Goal: Information Seeking & Learning: Find specific fact

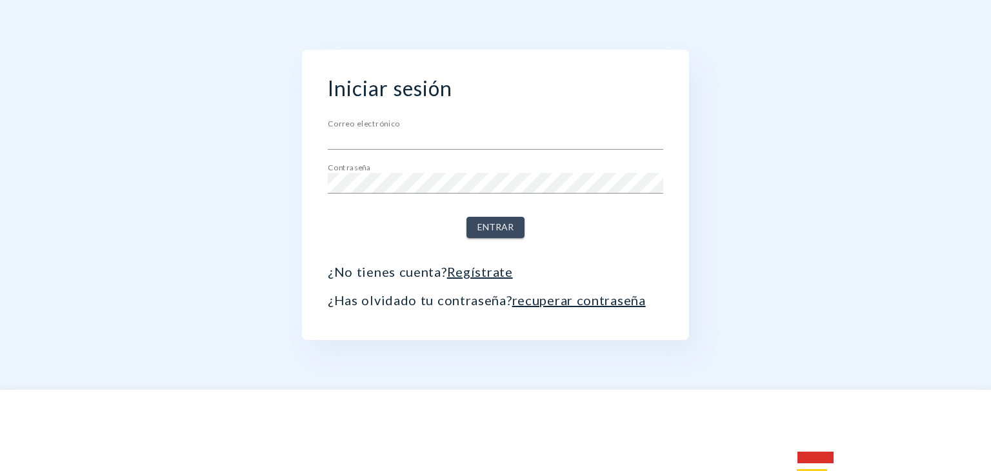
type input "[EMAIL_ADDRESS][DOMAIN_NAME]"
click at [499, 231] on font "Entrar" at bounding box center [496, 226] width 36 height 11
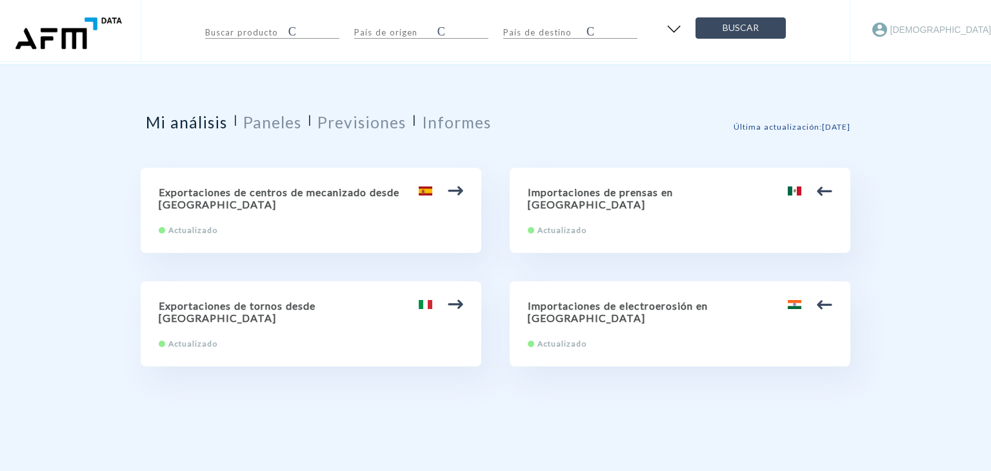
click at [900, 247] on div "Buscar producto Cancelar País de origen Cancelar País de destino Cancelar Busca…" at bounding box center [495, 376] width 991 height 752
click at [271, 130] on font "Paneles" at bounding box center [272, 122] width 58 height 19
click at [268, 124] on font "Paneles" at bounding box center [272, 122] width 58 height 19
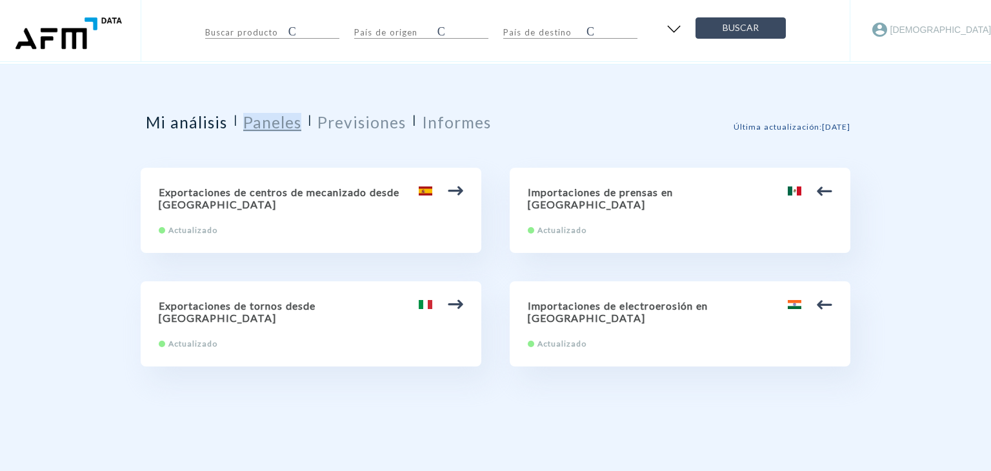
click at [268, 124] on font "Paneles" at bounding box center [272, 122] width 58 height 19
click at [365, 120] on font "Previsiones" at bounding box center [362, 122] width 88 height 19
click at [455, 121] on font "Informes" at bounding box center [456, 122] width 69 height 19
click at [199, 121] on font "Mi análisis" at bounding box center [186, 122] width 81 height 19
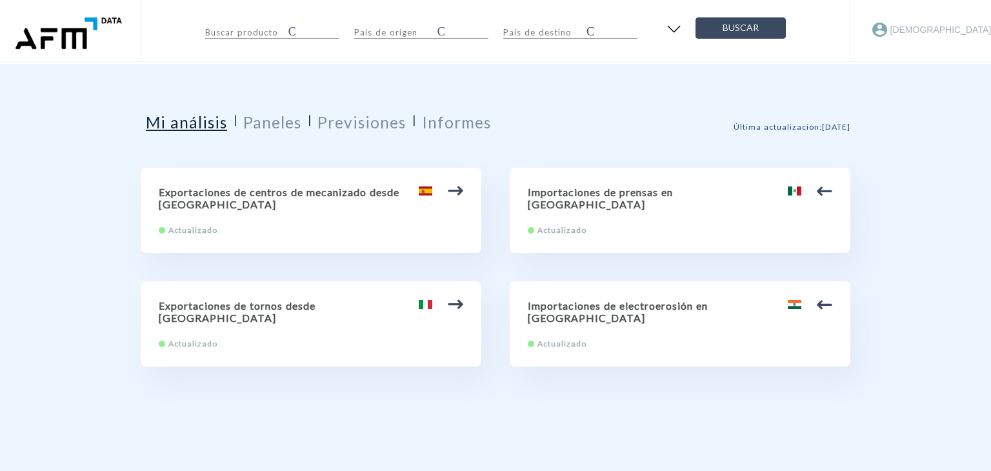
click at [199, 121] on font "Mi análisis" at bounding box center [186, 122] width 81 height 19
click at [741, 23] on font "Buscar" at bounding box center [741, 27] width 36 height 11
click at [939, 229] on div "Buscar producto Cancelar País de origen Cancelar País de destino Cancelar Busca…" at bounding box center [495, 376] width 991 height 752
click at [250, 36] on input "text" at bounding box center [263, 30] width 116 height 15
click at [396, 31] on input "text" at bounding box center [412, 30] width 116 height 15
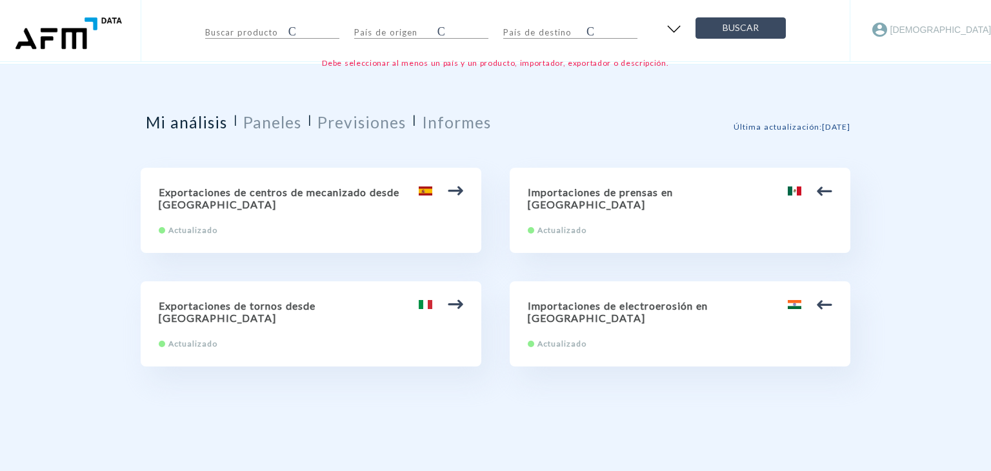
click at [544, 42] on div "Buscar producto Cancelar País de origen Cancelar País de destino Cancelar Busca…" at bounding box center [496, 32] width 710 height 64
click at [676, 28] on img "button" at bounding box center [673, 28] width 21 height 19
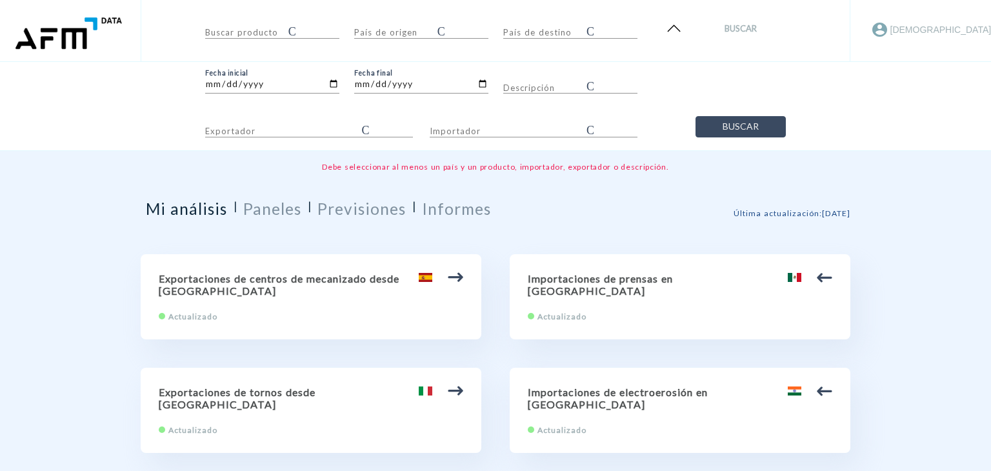
click at [676, 28] on img "button" at bounding box center [673, 28] width 21 height 19
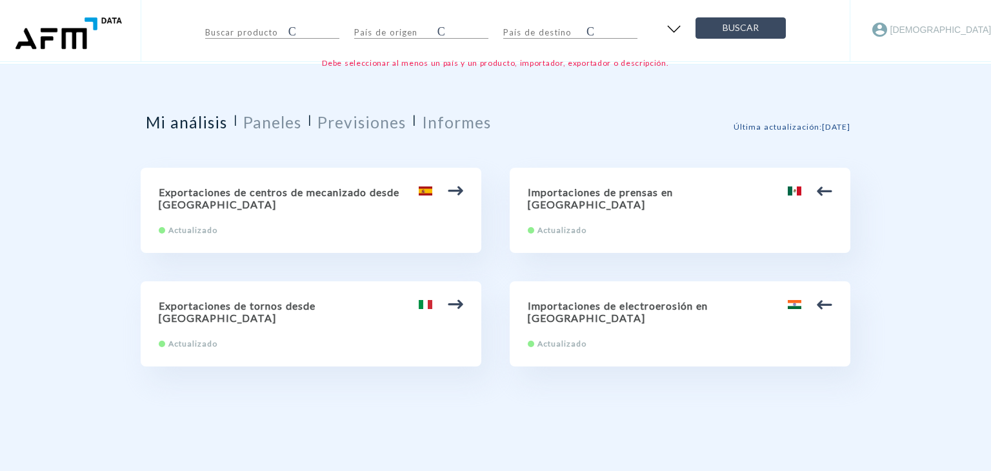
click at [676, 28] on img "button" at bounding box center [673, 28] width 21 height 19
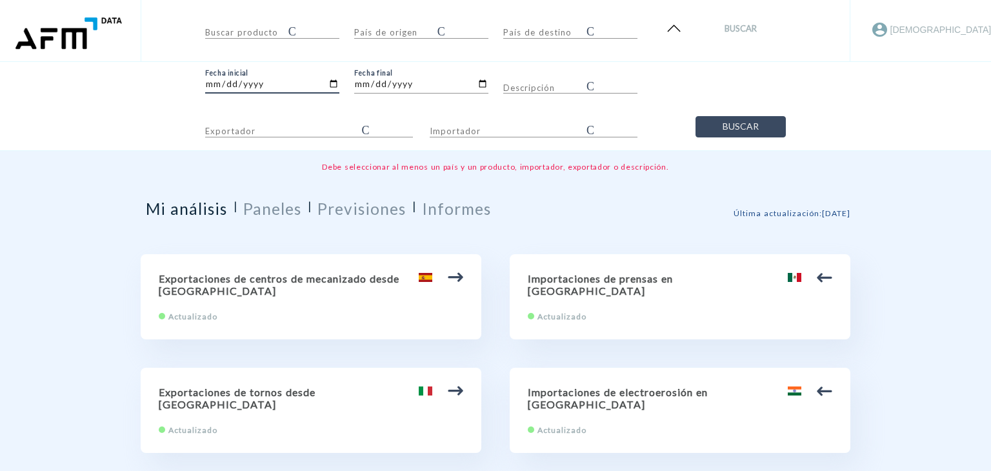
click at [307, 86] on input "[DATE]" at bounding box center [272, 86] width 134 height 15
click at [334, 82] on input "[DATE]" at bounding box center [272, 86] width 134 height 15
click at [476, 87] on input "[DATE]" at bounding box center [421, 86] width 134 height 15
click at [290, 129] on input "Exportador" at bounding box center [300, 129] width 190 height 15
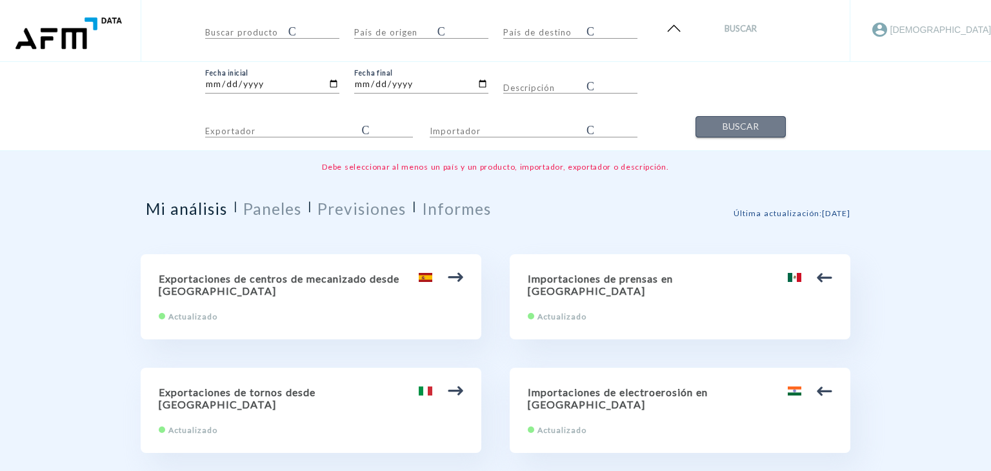
click at [744, 134] on font "Buscar" at bounding box center [741, 127] width 36 height 16
click at [266, 30] on input "text" at bounding box center [263, 30] width 116 height 15
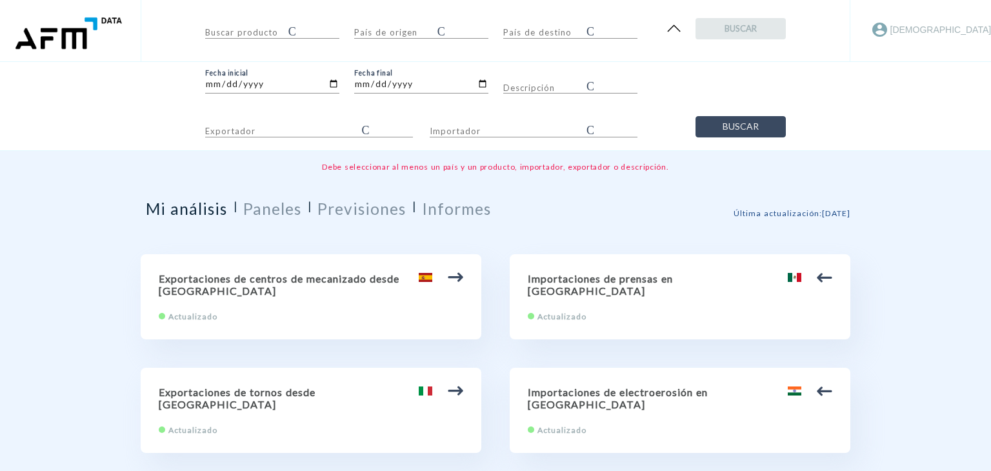
click at [743, 28] on font "Buscar" at bounding box center [741, 28] width 32 height 10
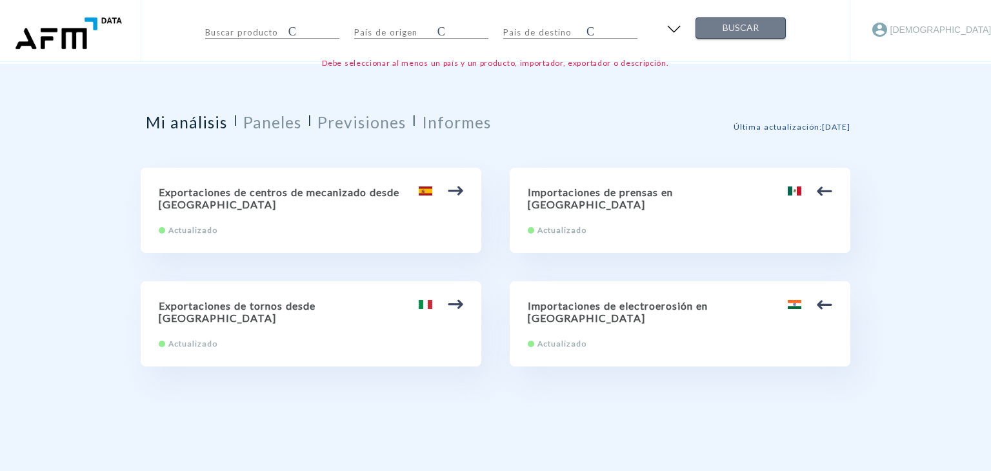
click at [743, 28] on font "Buscar" at bounding box center [741, 27] width 36 height 11
click at [909, 28] on font "[DEMOGRAPHIC_DATA]" at bounding box center [941, 30] width 101 height 10
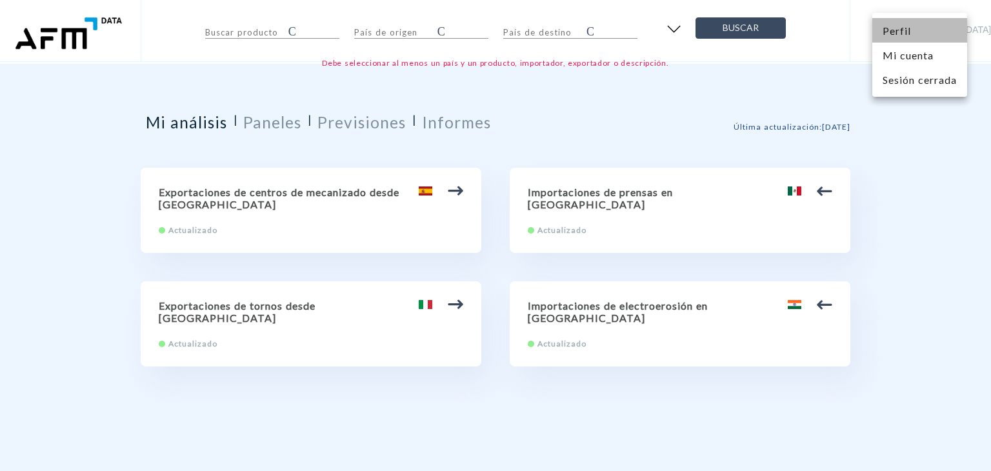
click at [909, 28] on font "Perfil" at bounding box center [897, 31] width 28 height 12
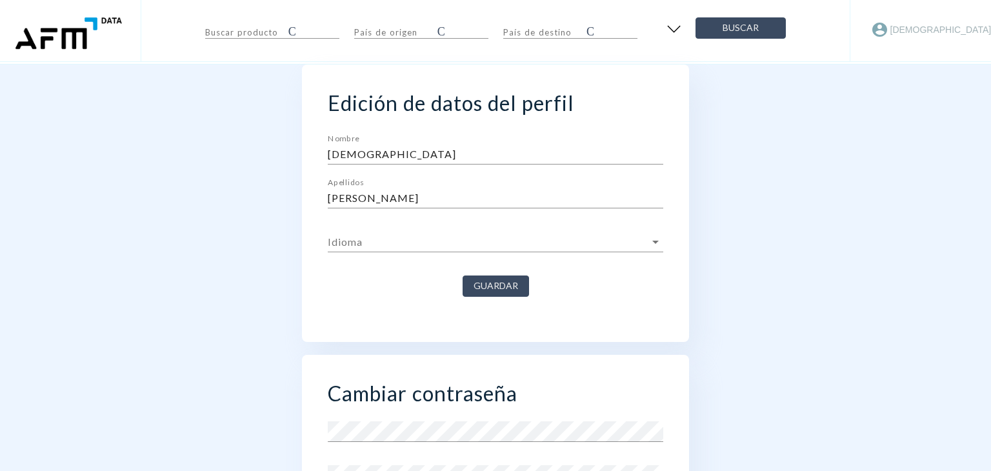
click at [909, 28] on font "[DEMOGRAPHIC_DATA]" at bounding box center [941, 30] width 101 height 10
click at [898, 57] on font "Mi cuenta" at bounding box center [908, 55] width 51 height 12
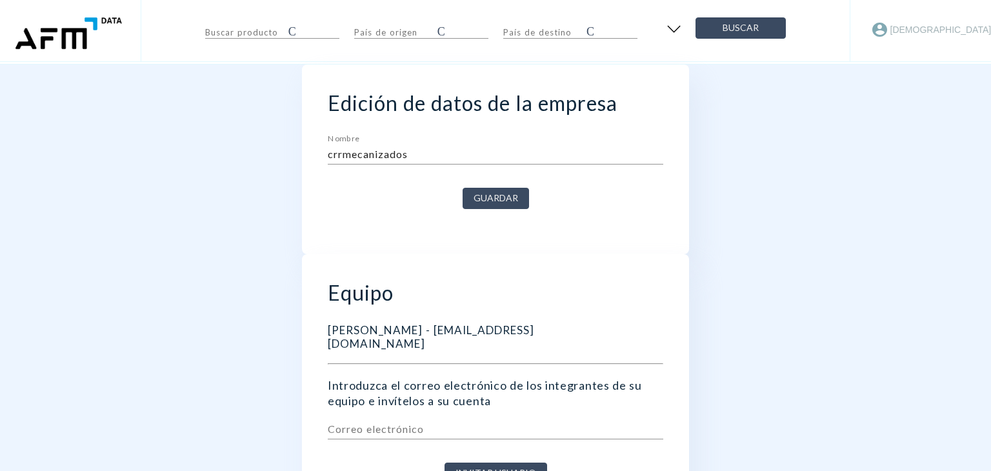
click at [865, 228] on div "Edición de datos de la empresa Nombre crrmecanizados Guardar Equipo [PERSON_NAM…" at bounding box center [495, 297] width 991 height 465
click at [742, 35] on button "Buscar" at bounding box center [741, 27] width 90 height 21
click at [108, 25] on img at bounding box center [67, 32] width 114 height 35
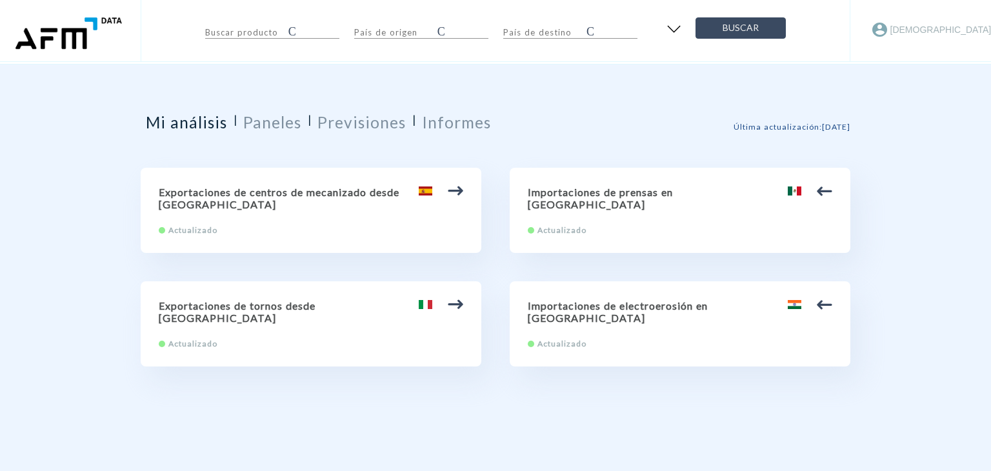
click at [108, 25] on img at bounding box center [67, 32] width 114 height 35
click at [459, 192] on img at bounding box center [455, 190] width 15 height 15
type input "84.57 Centros de mecanizado, máquinas de puesto fijo y máquinas de puestos múlt…"
type input "[GEOGRAPHIC_DATA]"
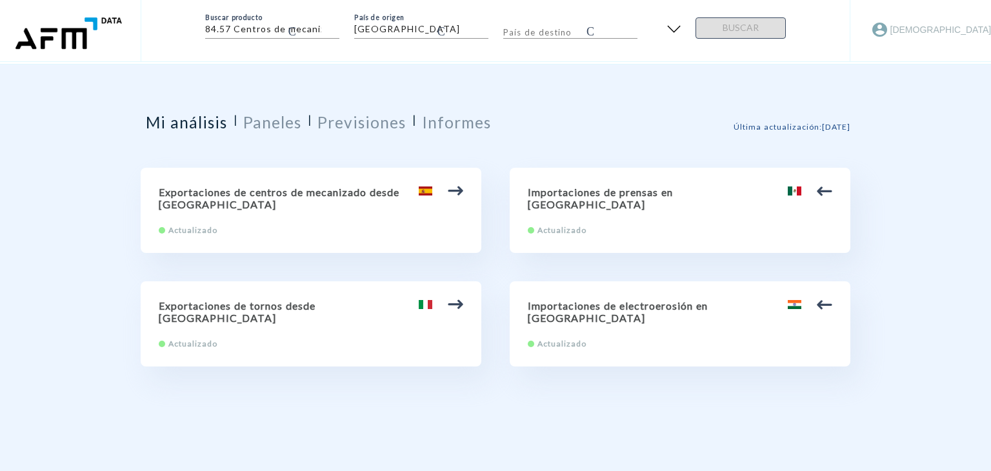
click at [341, 207] on h2 "Exportaciones de centros de mecanizado desde [GEOGRAPHIC_DATA]" at bounding box center [311, 198] width 305 height 25
click at [299, 189] on font "Exportaciones de centros de mecanizado desde [GEOGRAPHIC_DATA]" at bounding box center [279, 198] width 241 height 25
click at [354, 130] on font "Previsiones" at bounding box center [362, 122] width 88 height 19
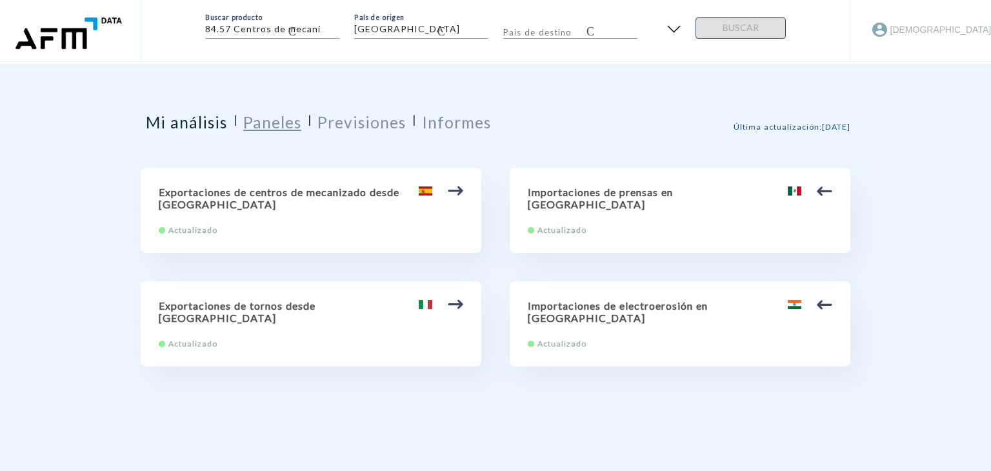
click at [292, 120] on font "Paneles" at bounding box center [272, 122] width 58 height 19
click at [361, 212] on div "Exportaciones de centros de mecanizado desde [GEOGRAPHIC_DATA] Actualizado" at bounding box center [311, 210] width 341 height 85
click at [346, 203] on h2 "Exportaciones de centros de mecanizado desde [GEOGRAPHIC_DATA]" at bounding box center [311, 198] width 305 height 25
